Goal: Transaction & Acquisition: Purchase product/service

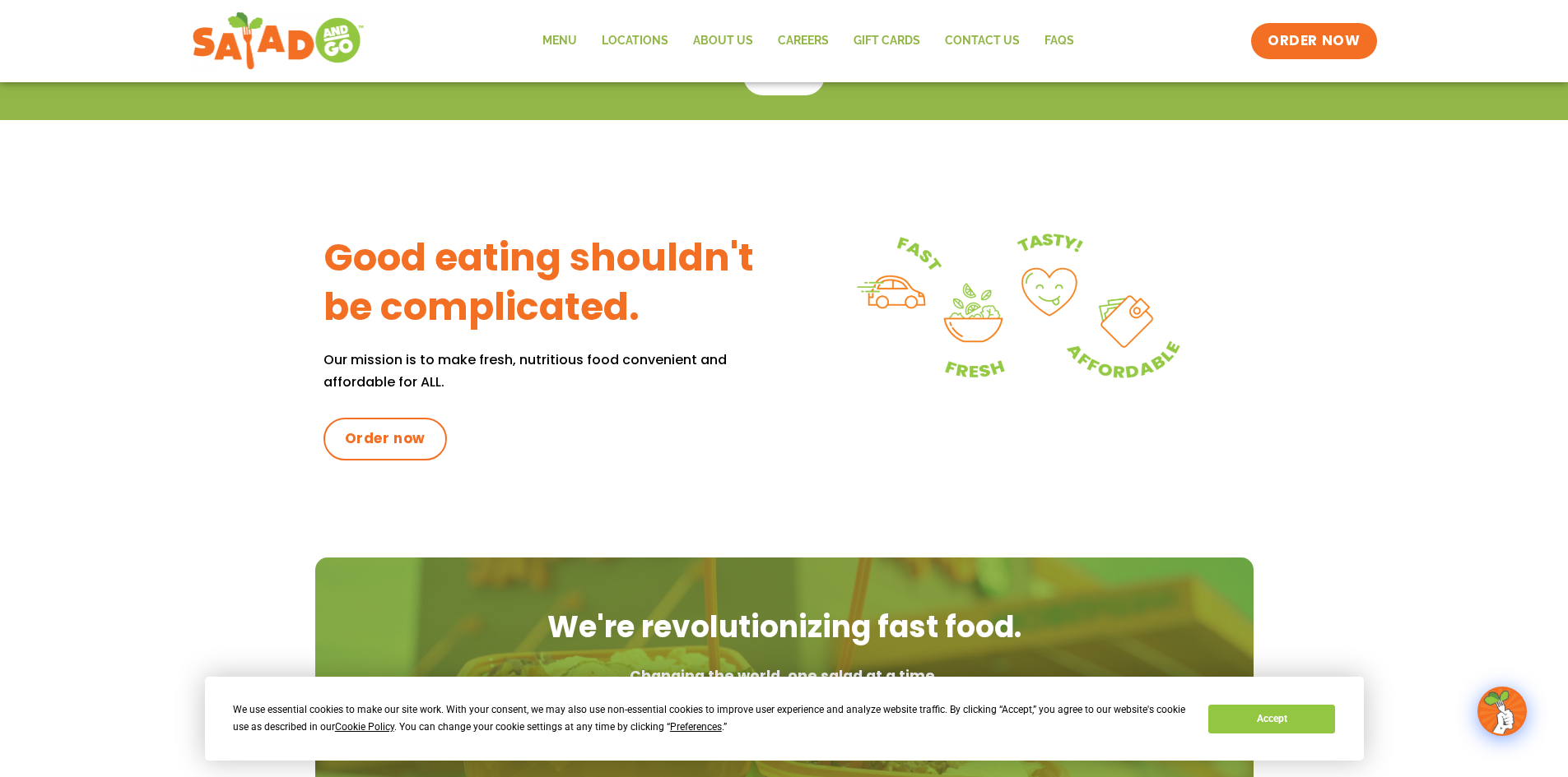
scroll to position [420, 0]
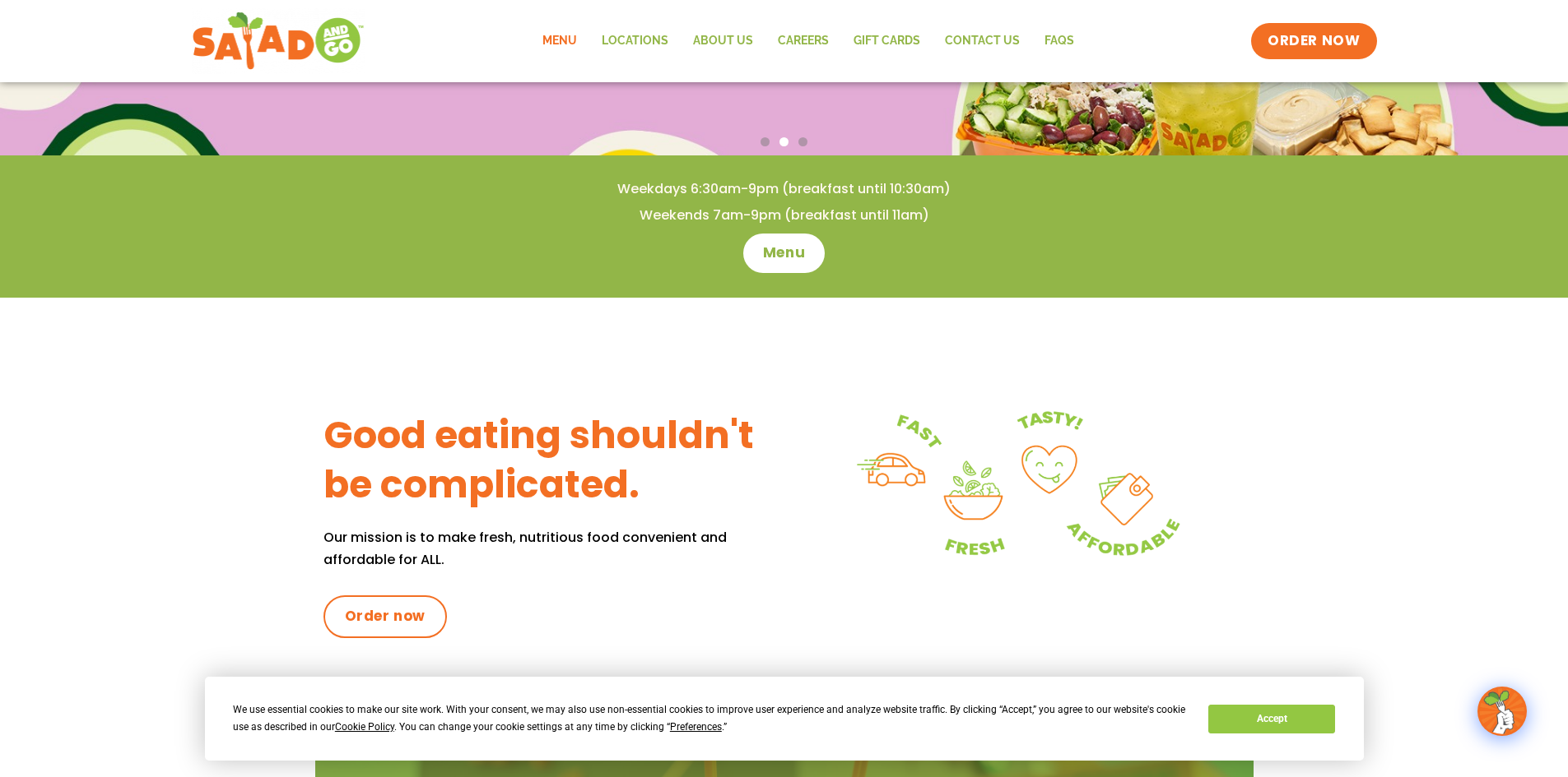
click at [561, 31] on link "Menu" at bounding box center [559, 41] width 59 height 38
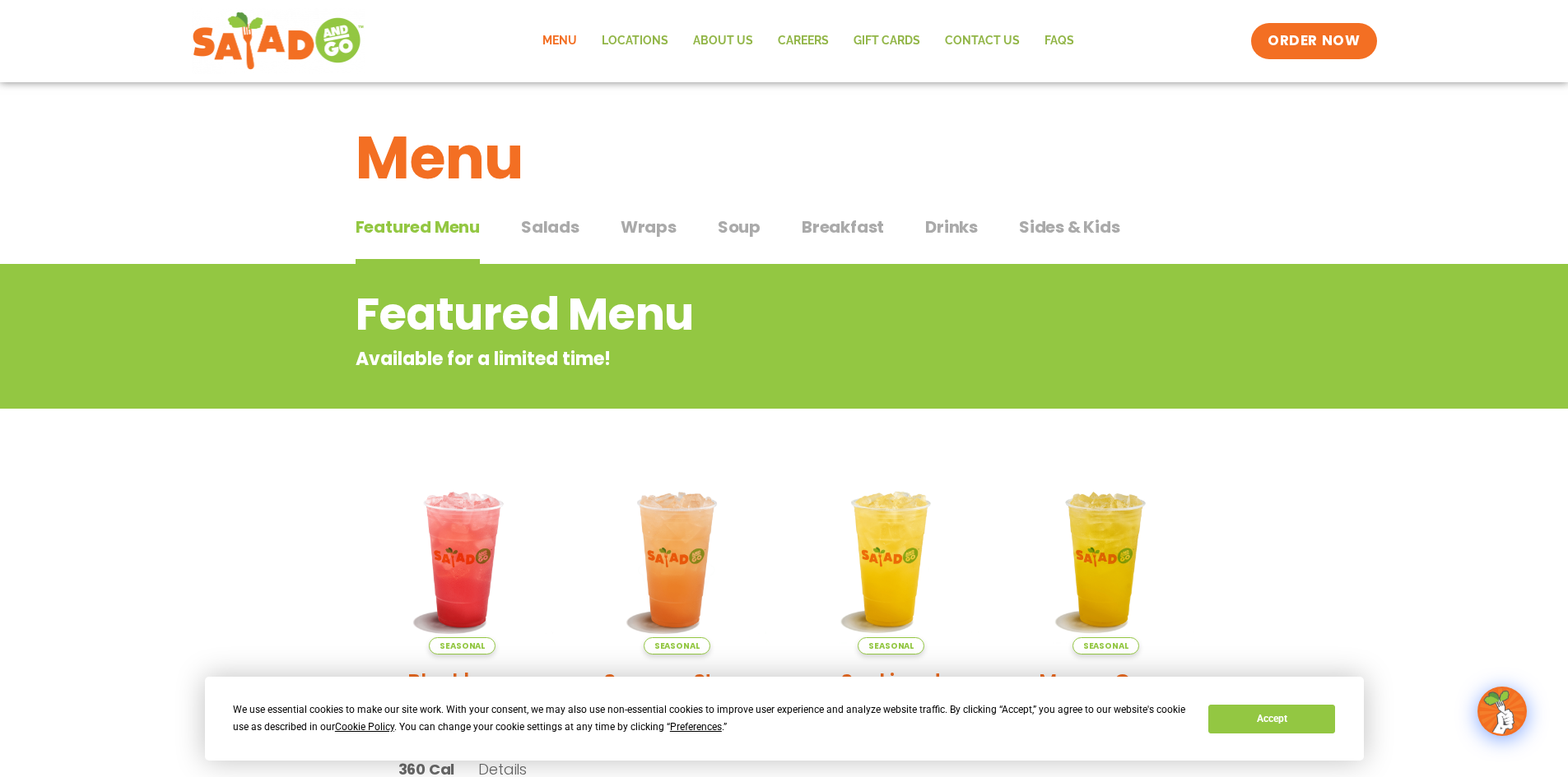
click at [547, 224] on span "Salads" at bounding box center [549, 227] width 58 height 25
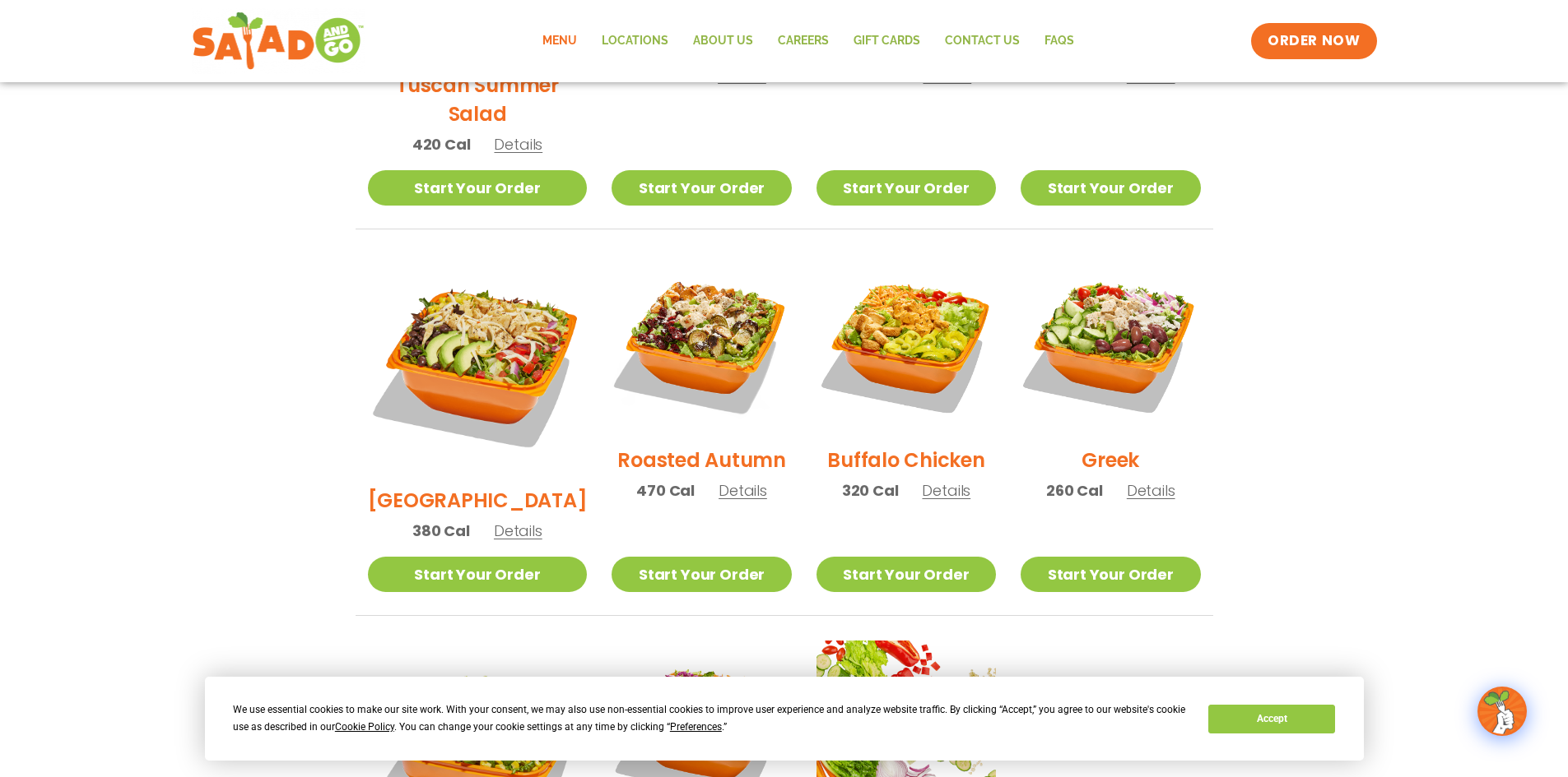
scroll to position [712, 0]
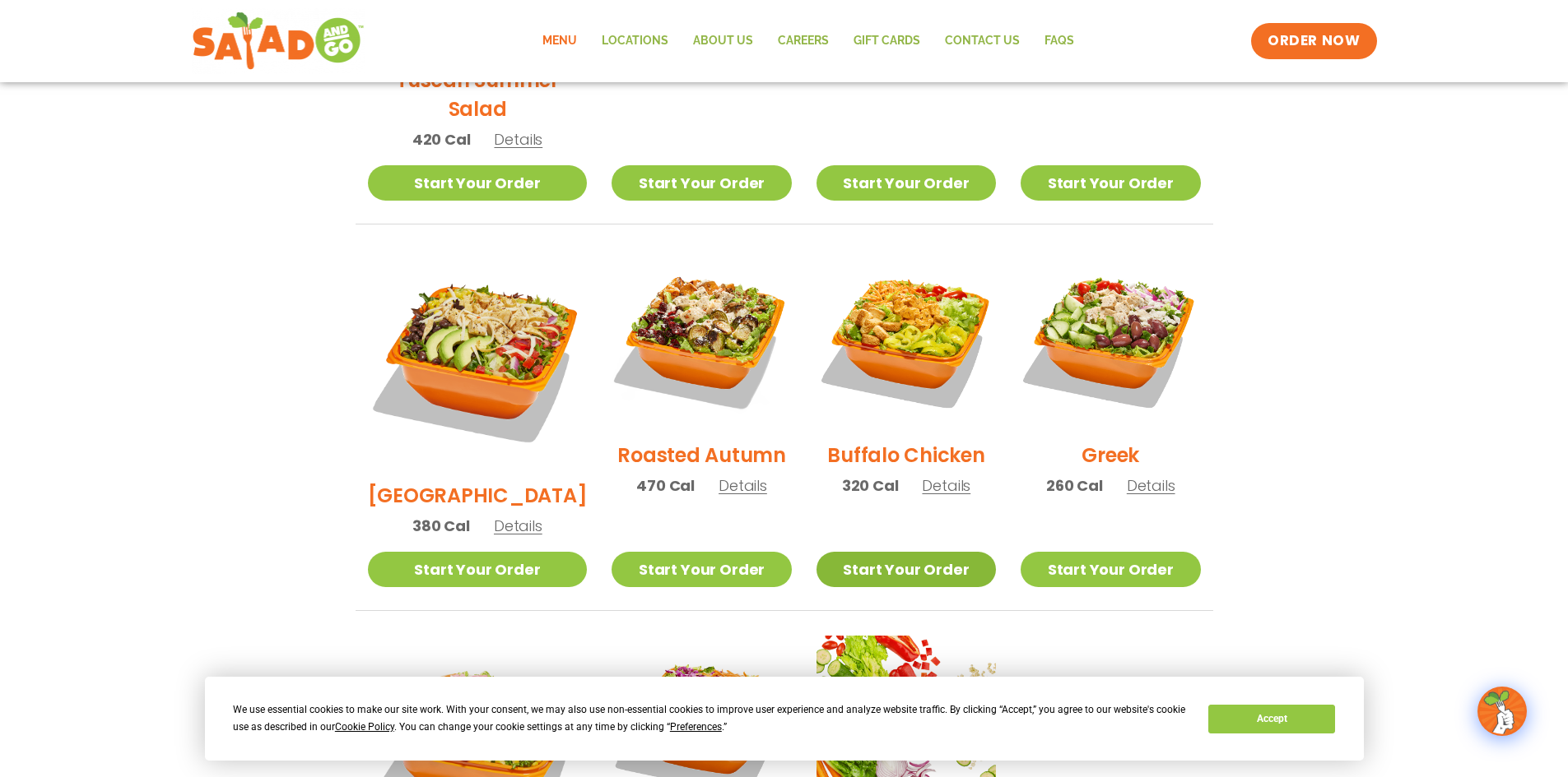
click at [940, 552] on link "Start Your Order" at bounding box center [907, 569] width 180 height 35
